Goal: Task Accomplishment & Management: Manage account settings

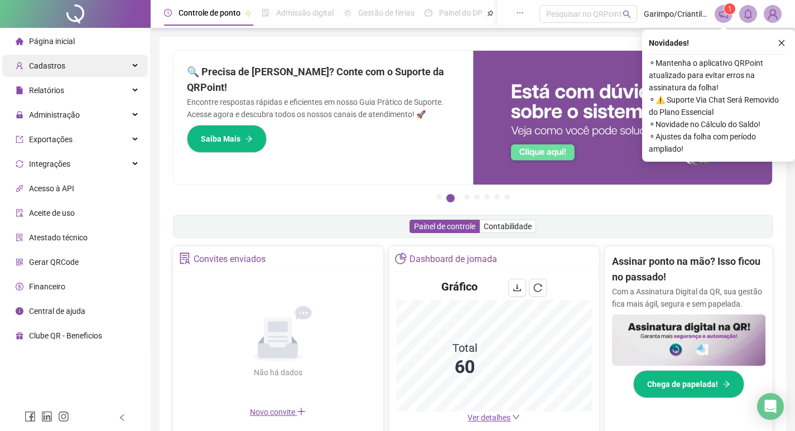
click at [76, 64] on div "Cadastros" at bounding box center [75, 66] width 146 height 22
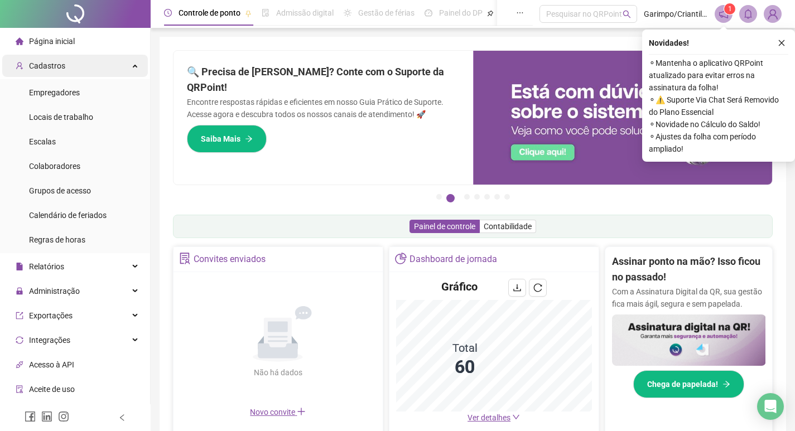
click at [104, 64] on div "Cadastros" at bounding box center [75, 66] width 146 height 22
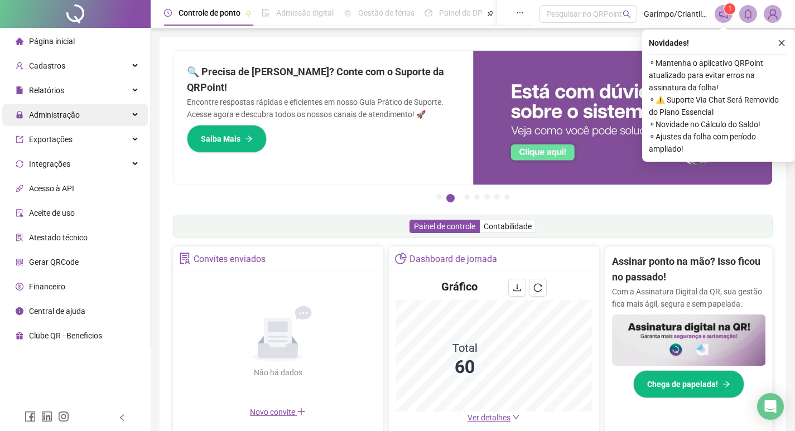
click at [81, 123] on div "Administração" at bounding box center [75, 115] width 146 height 22
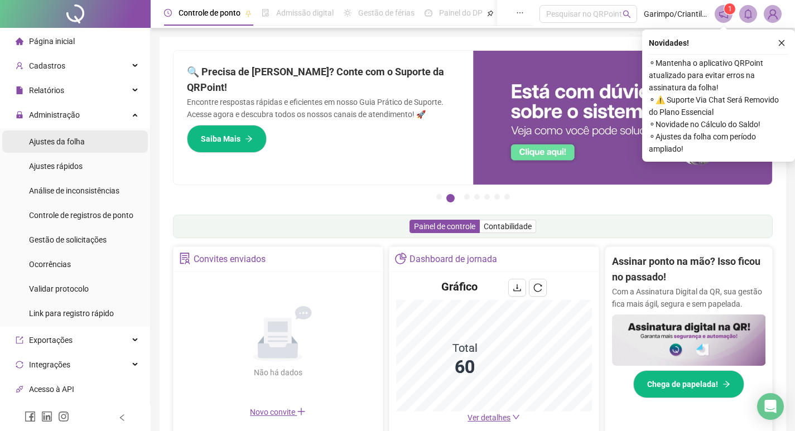
click at [89, 135] on li "Ajustes da folha" at bounding box center [75, 142] width 146 height 22
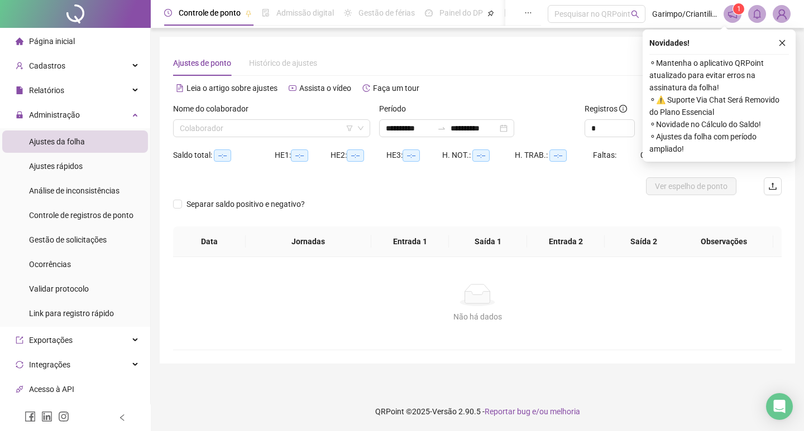
click at [200, 117] on div "Nome do colaborador" at bounding box center [271, 111] width 197 height 17
click at [195, 134] on input "search" at bounding box center [267, 128] width 174 height 17
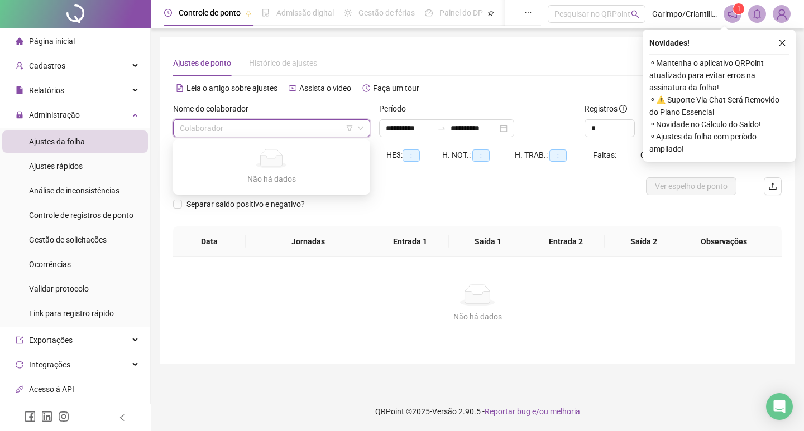
type input "**********"
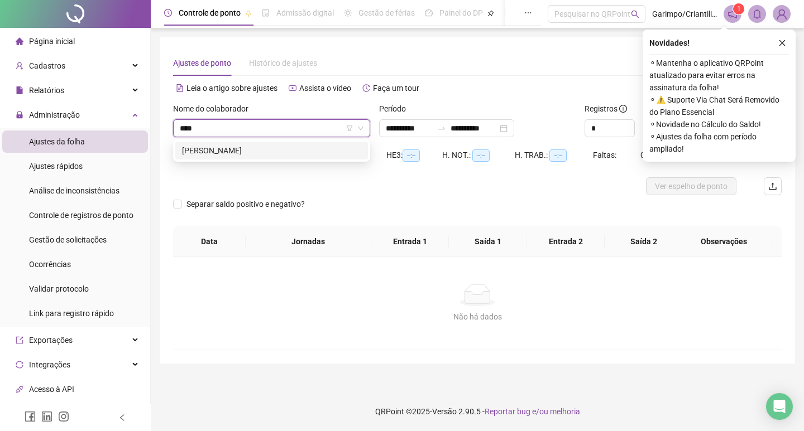
type input "*****"
click at [280, 153] on div "[PERSON_NAME]" at bounding box center [271, 151] width 179 height 12
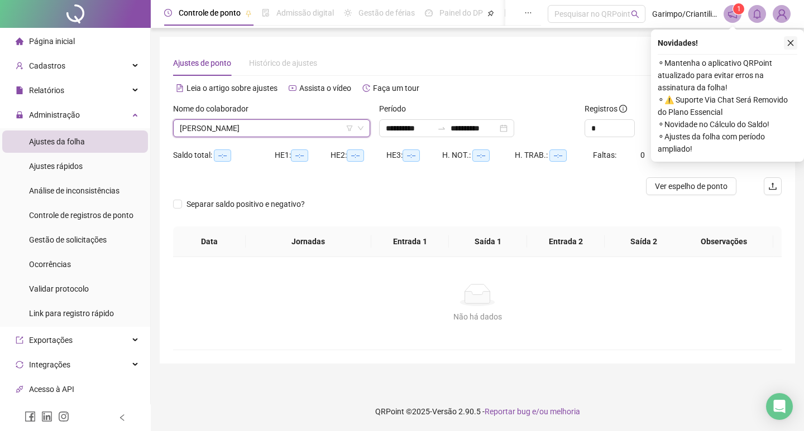
click at [795, 42] on button "button" at bounding box center [790, 42] width 13 height 13
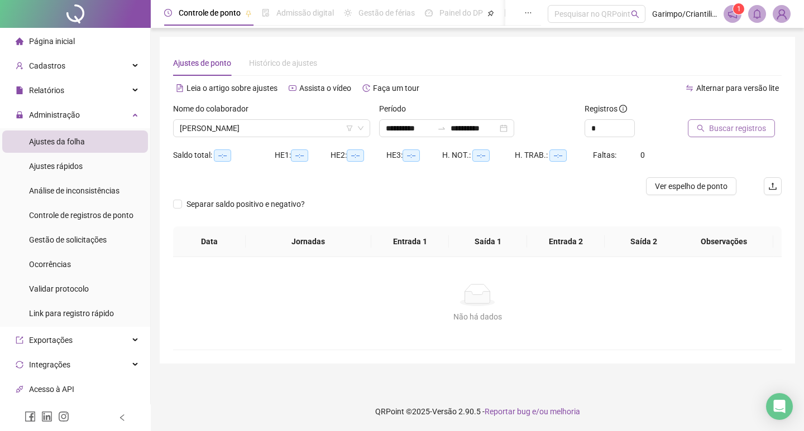
click at [714, 132] on span "Buscar registros" at bounding box center [737, 128] width 57 height 12
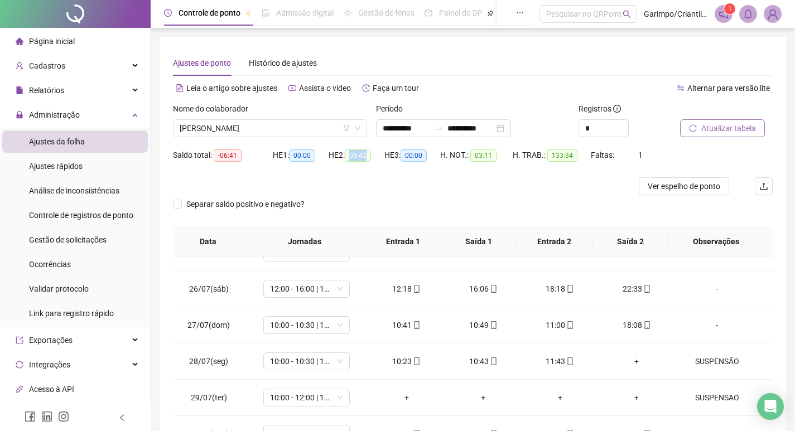
drag, startPoint x: 353, startPoint y: 157, endPoint x: 374, endPoint y: 159, distance: 20.7
click at [374, 159] on div "HE 2: 05:42" at bounding box center [357, 155] width 56 height 13
click at [378, 190] on div at bounding box center [398, 186] width 450 height 18
drag, startPoint x: 219, startPoint y: 156, endPoint x: 275, endPoint y: 158, distance: 55.8
click at [275, 158] on div "Saldo total: -06:41 HE 1: 00:00 HE 2: 05:42 HE 3: 00:00 H. NOT.: 03:11 H. TRAB.…" at bounding box center [473, 161] width 600 height 31
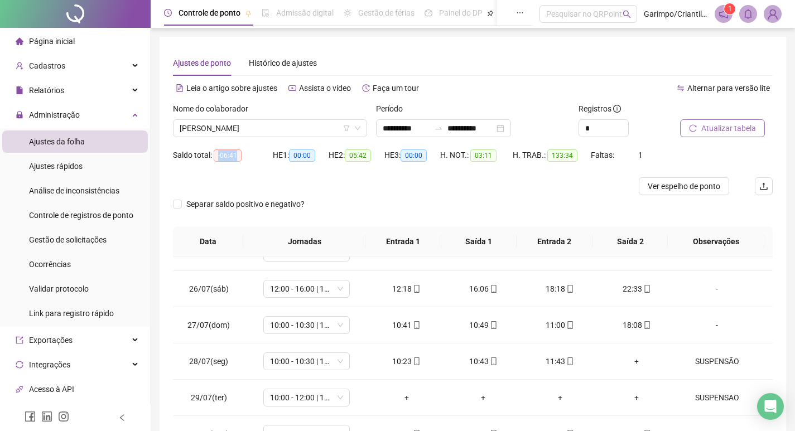
drag, startPoint x: 366, startPoint y: 156, endPoint x: 406, endPoint y: 166, distance: 41.4
click at [408, 159] on div "Saldo total: -06:41 HE 1: 00:00 HE 2: 05:42 HE 3: 00:00 H. NOT.: 03:11 H. TRAB.…" at bounding box center [473, 161] width 600 height 31
drag, startPoint x: 429, startPoint y: 191, endPoint x: 471, endPoint y: 191, distance: 41.3
click at [431, 191] on div at bounding box center [398, 186] width 450 height 18
click at [740, 128] on span "Atualizar tabela" at bounding box center [729, 128] width 55 height 12
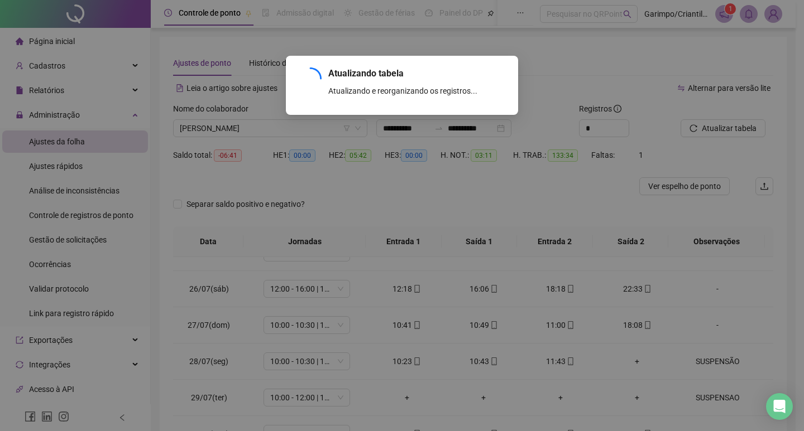
click at [335, 170] on div "Atualizando tabela Atualizando e reorganizando os registros... OK" at bounding box center [402, 215] width 804 height 431
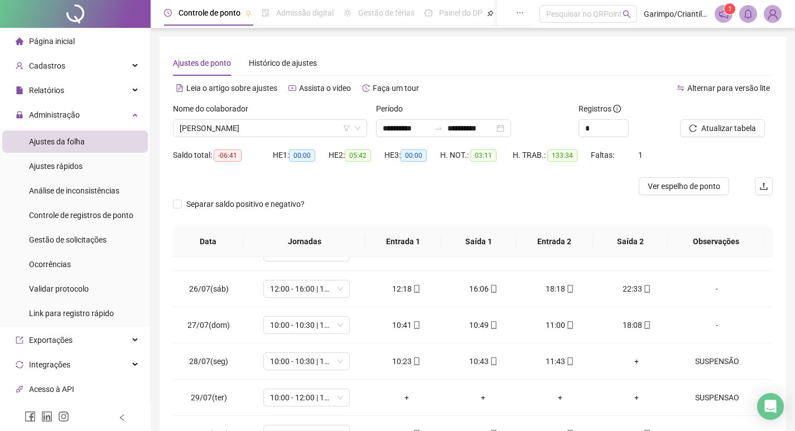
click at [435, 203] on div "Separar saldo positivo e negativo?" at bounding box center [473, 210] width 600 height 31
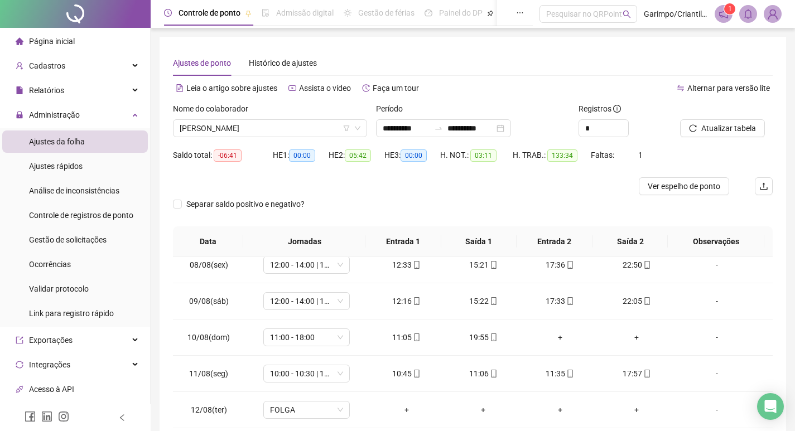
click at [433, 190] on div at bounding box center [398, 186] width 450 height 18
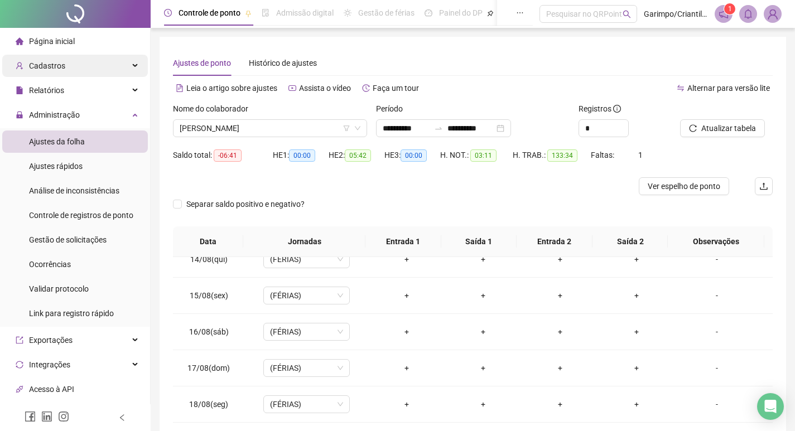
click at [99, 72] on div "Cadastros" at bounding box center [75, 66] width 146 height 22
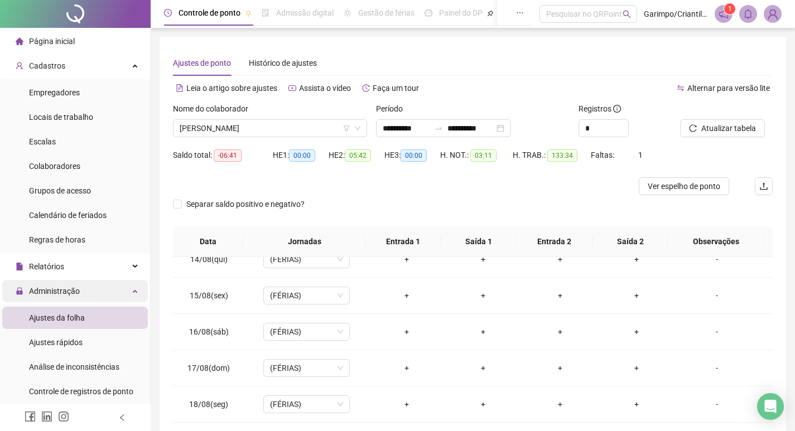
click at [89, 297] on div "Administração" at bounding box center [75, 291] width 146 height 22
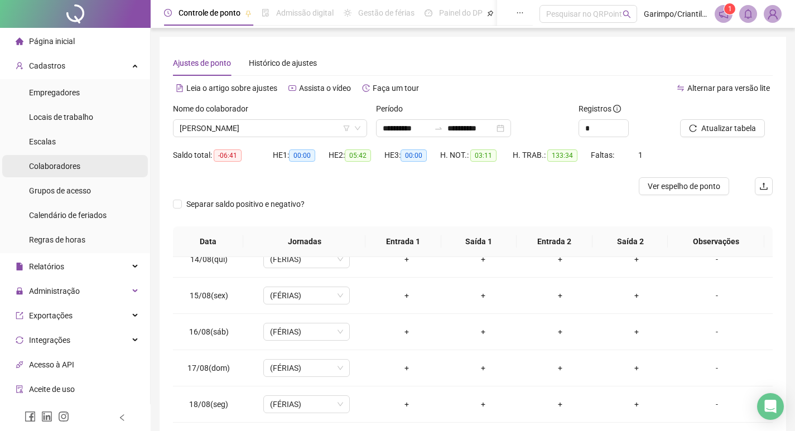
click at [65, 165] on span "Colaboradores" at bounding box center [54, 166] width 51 height 9
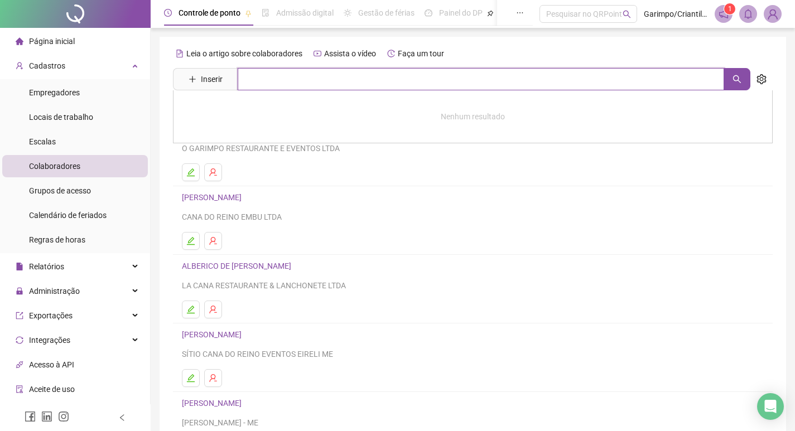
click at [284, 85] on input "text" at bounding box center [481, 79] width 487 height 22
click at [72, 172] on div "Colaboradores" at bounding box center [54, 166] width 51 height 22
drag, startPoint x: 296, startPoint y: 90, endPoint x: 262, endPoint y: 87, distance: 33.6
click at [262, 87] on input "******" at bounding box center [481, 79] width 487 height 22
type input "*"
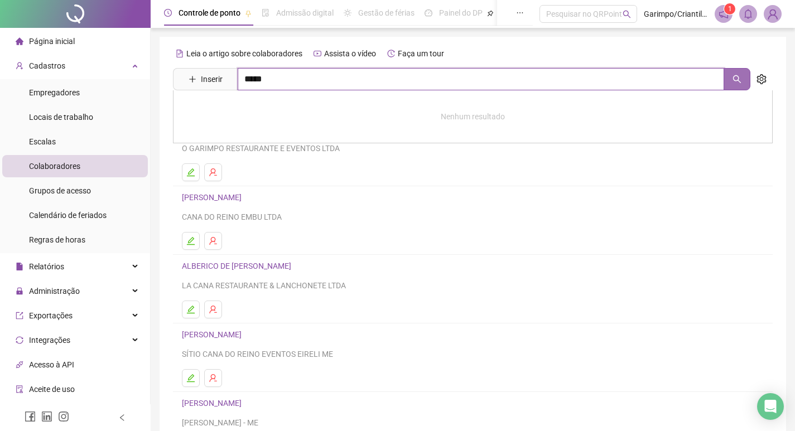
click at [736, 78] on icon "search" at bounding box center [737, 79] width 9 height 9
type input "*****"
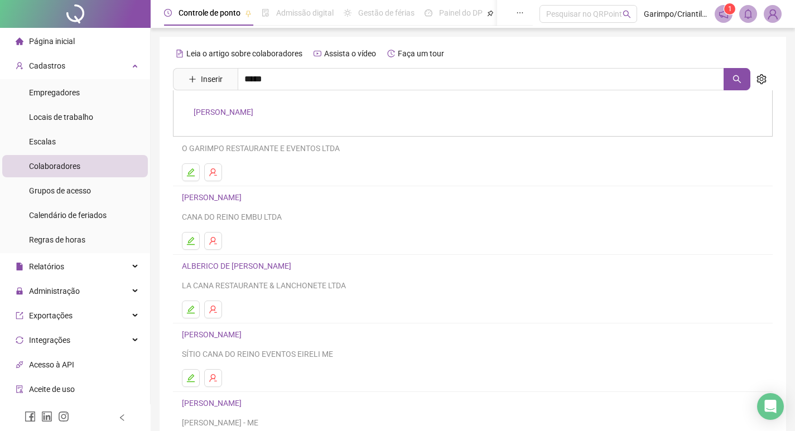
click at [253, 109] on link "[PERSON_NAME]" at bounding box center [224, 112] width 60 height 9
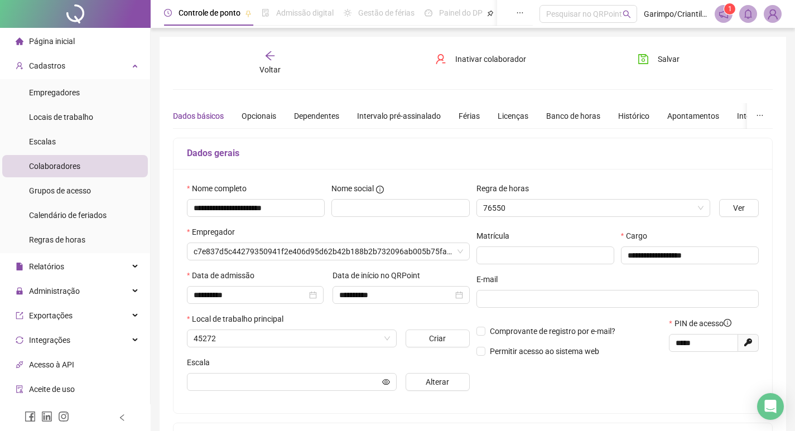
type input "**********"
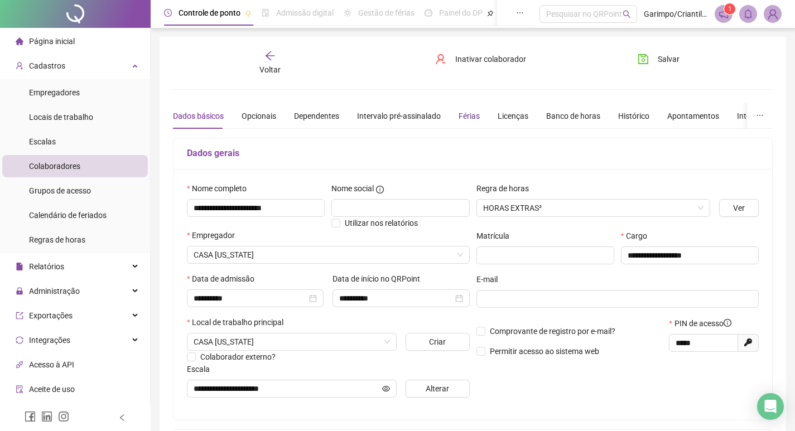
click at [468, 122] on div "Férias" at bounding box center [469, 116] width 21 height 12
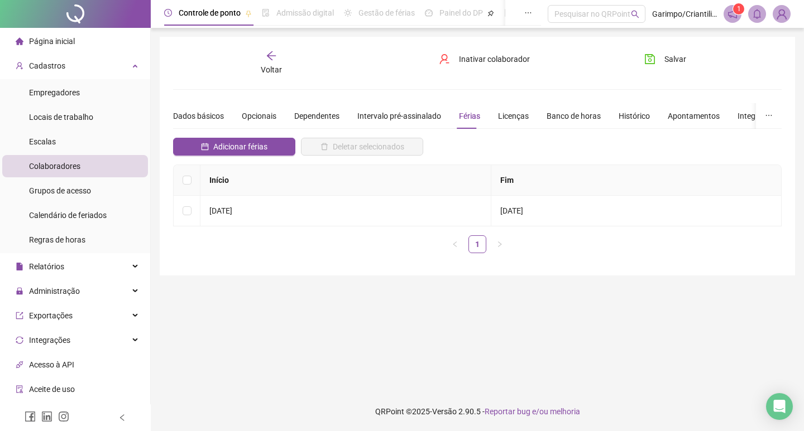
click at [511, 328] on main "**********" at bounding box center [477, 210] width 635 height 347
